Goal: Task Accomplishment & Management: Use online tool/utility

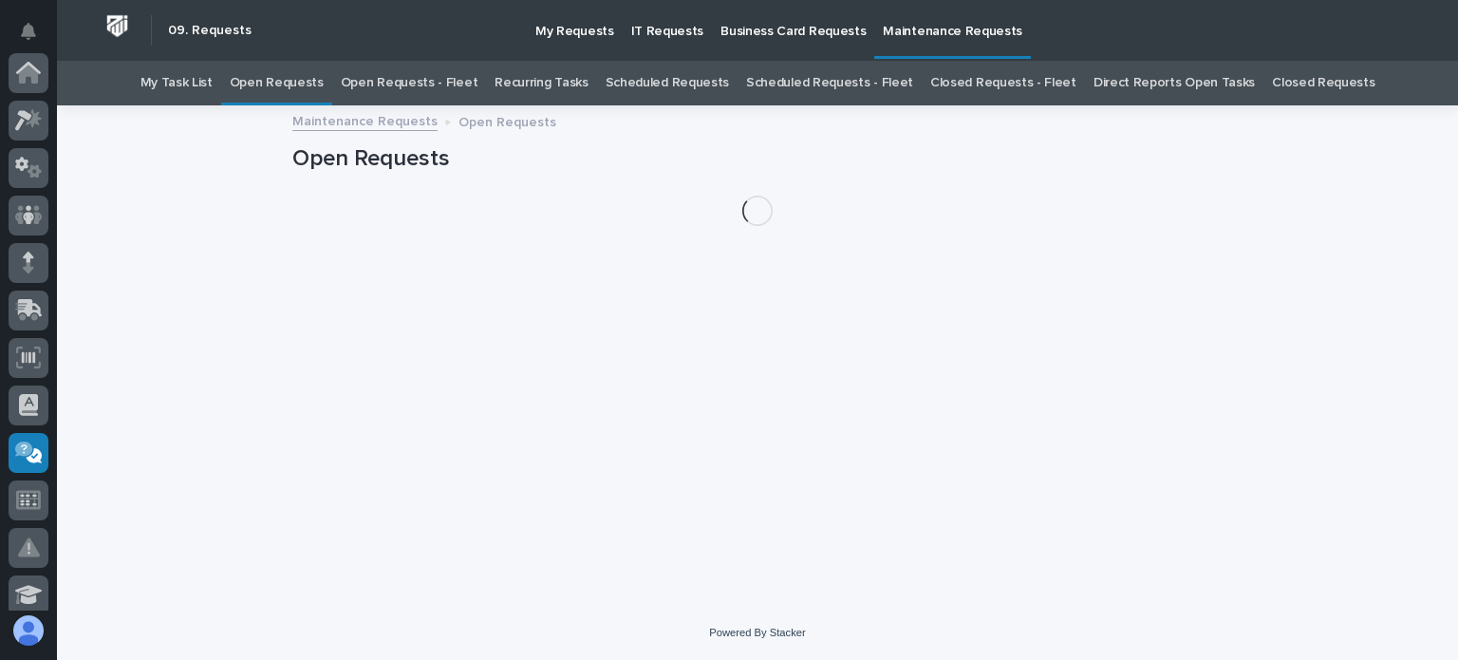
scroll to position [380, 0]
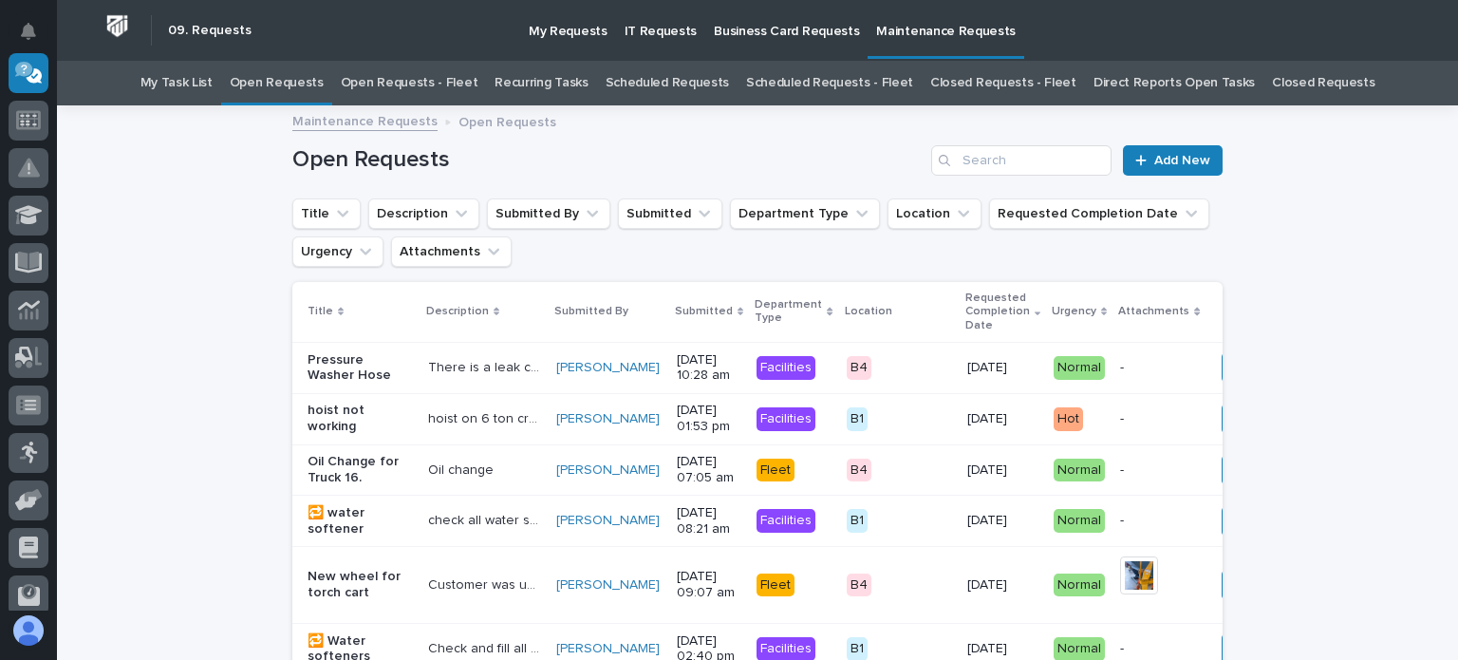
click at [418, 80] on link "Open Requests - Fleet" at bounding box center [410, 83] width 138 height 45
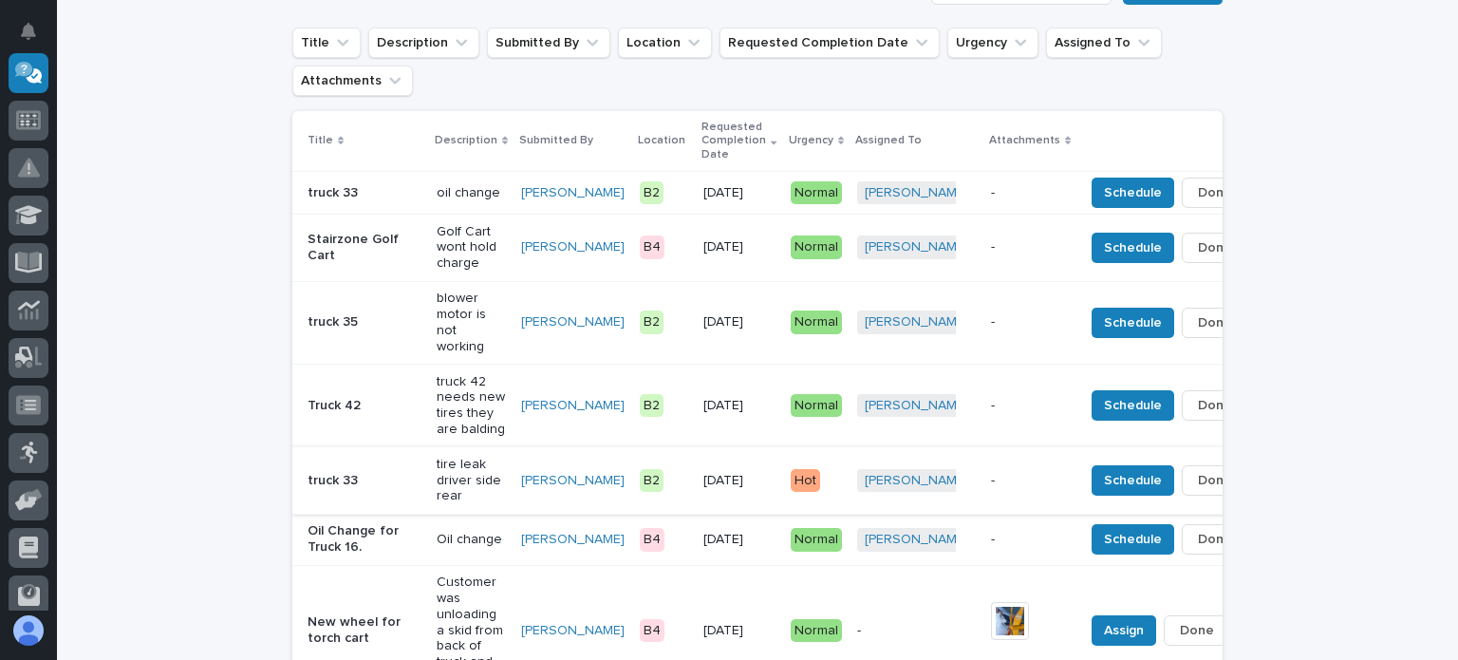
scroll to position [76, 0]
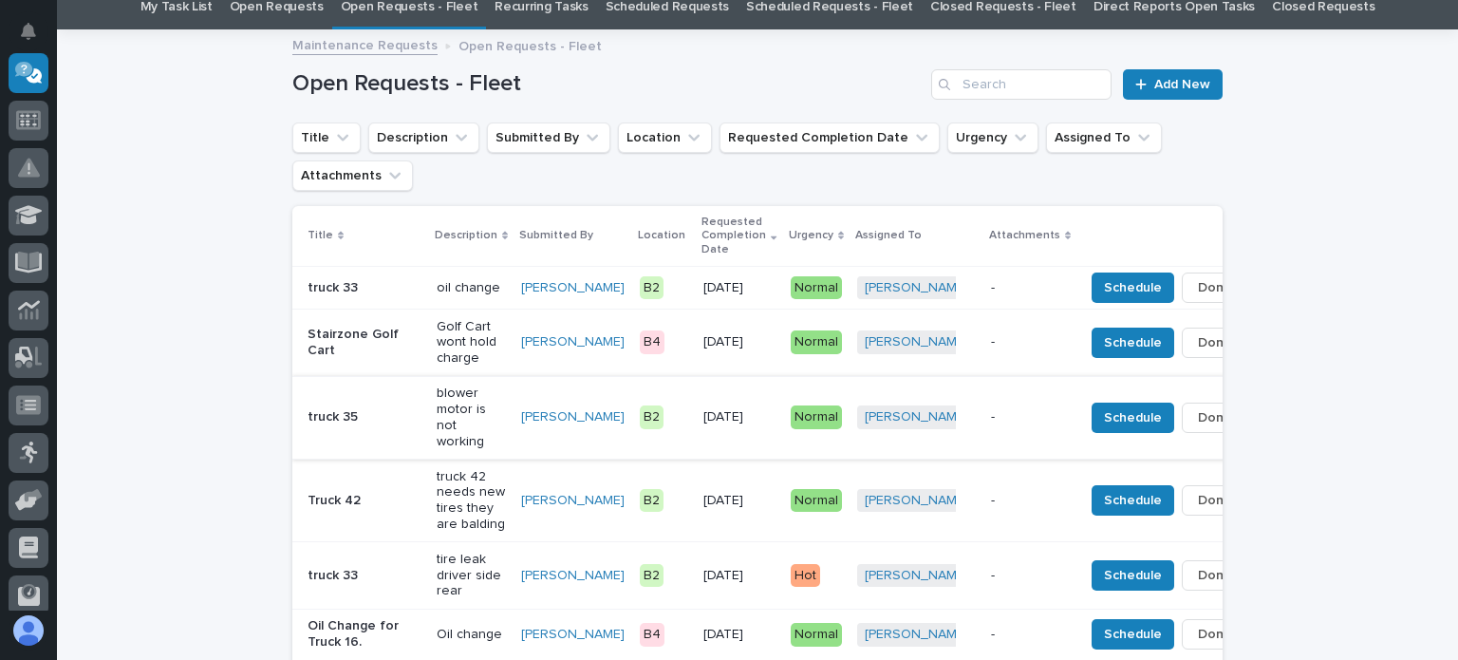
click at [1198, 409] on span "Done" at bounding box center [1215, 417] width 34 height 23
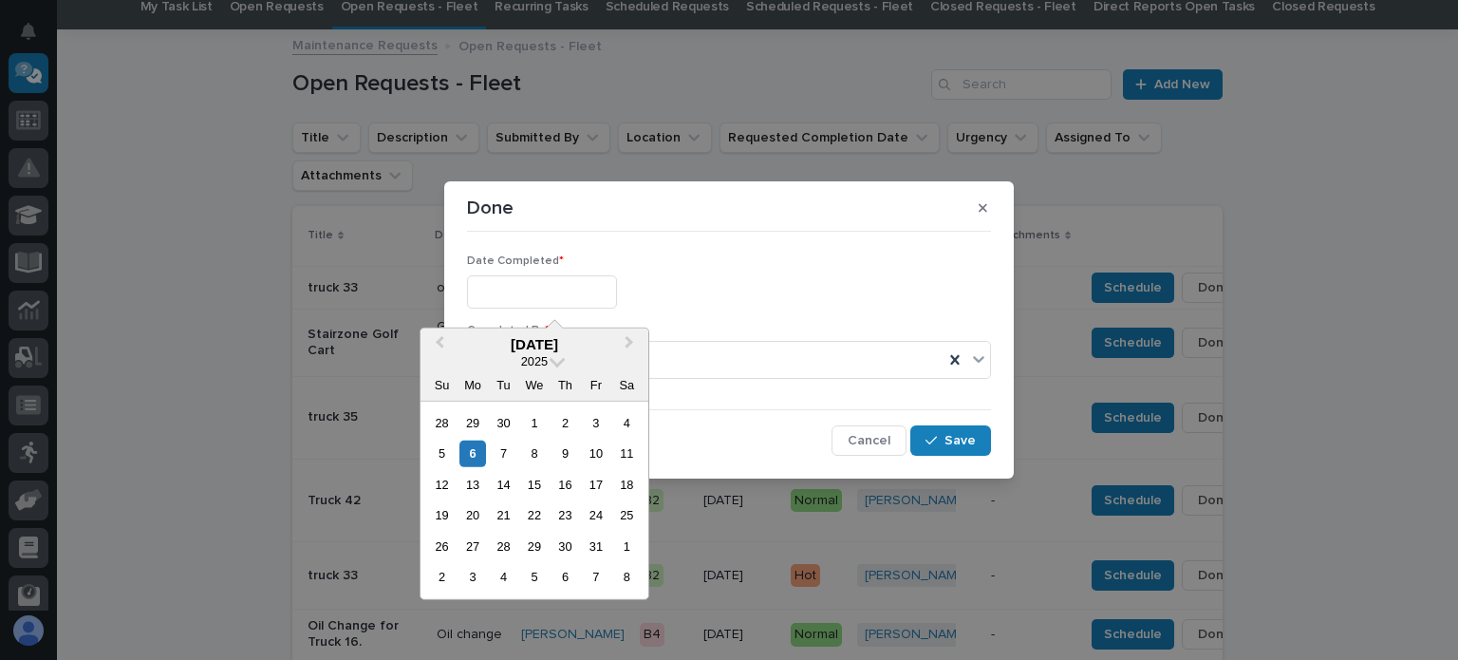
click at [479, 288] on input "text" at bounding box center [542, 291] width 150 height 33
click at [471, 443] on div "6" at bounding box center [472, 453] width 26 height 26
type input "**********"
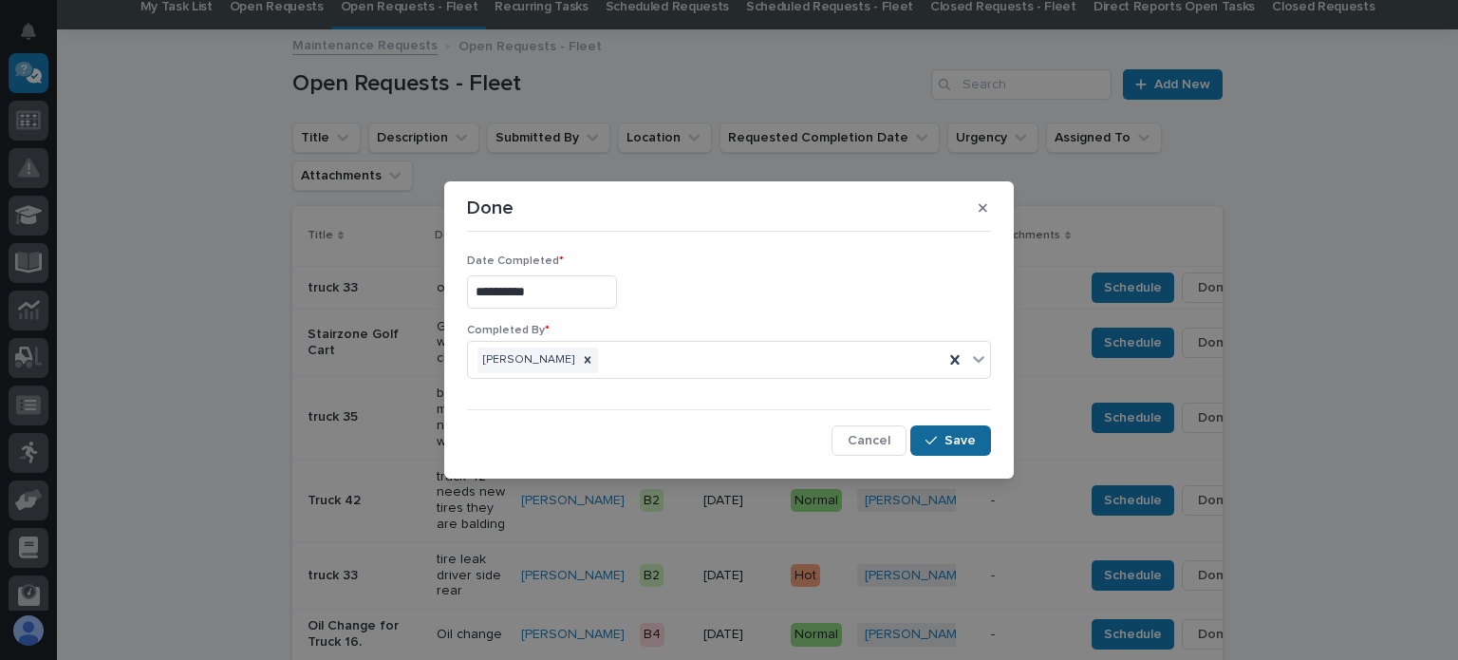
click at [954, 430] on button "Save" at bounding box center [950, 440] width 81 height 30
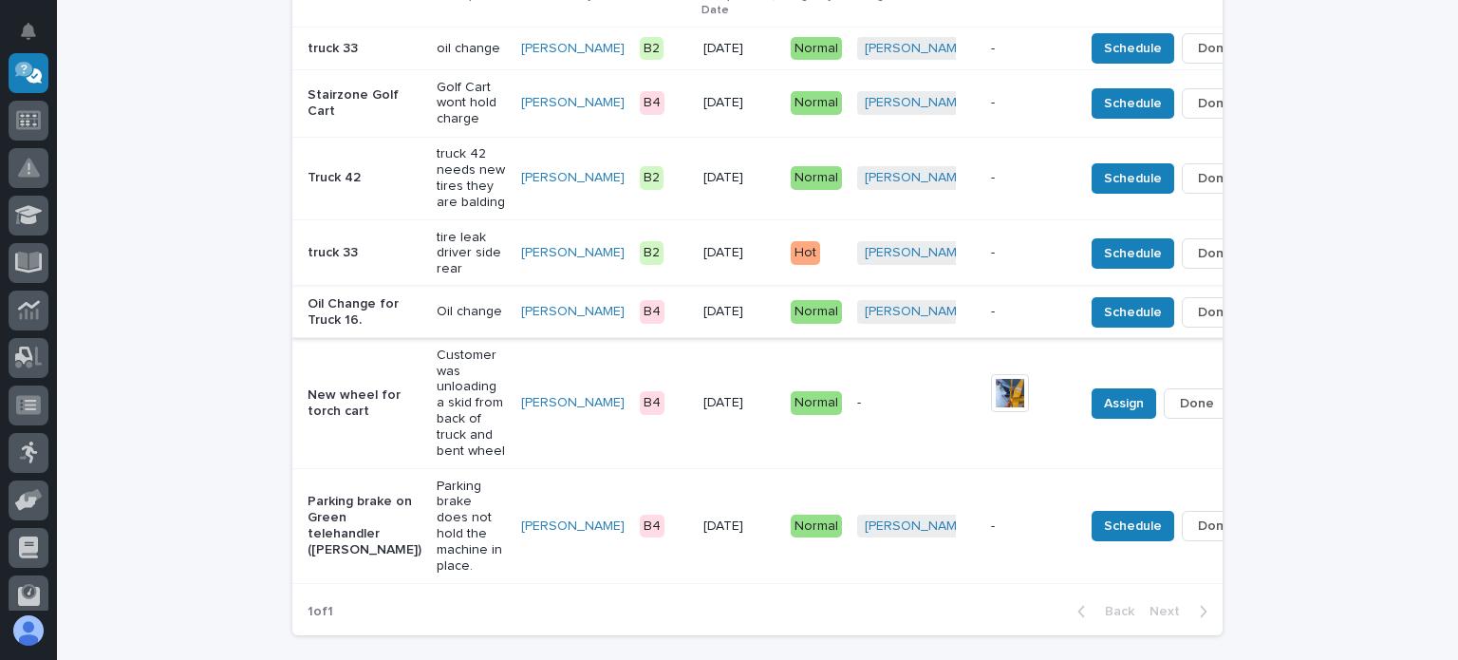
scroll to position [361, 0]
